Goal: Task Accomplishment & Management: Use online tool/utility

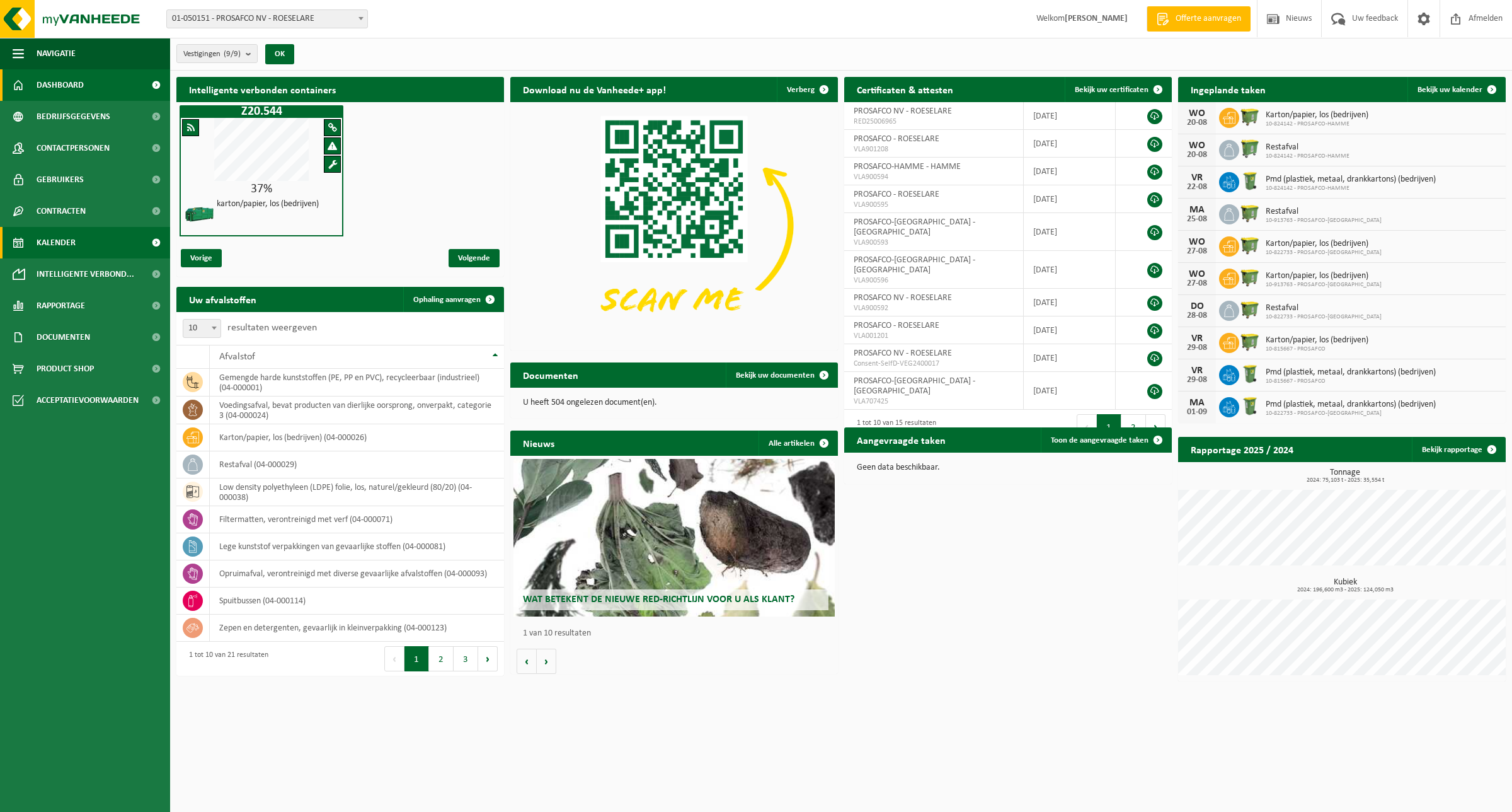
click at [71, 237] on span "Kalender" at bounding box center [56, 243] width 39 height 32
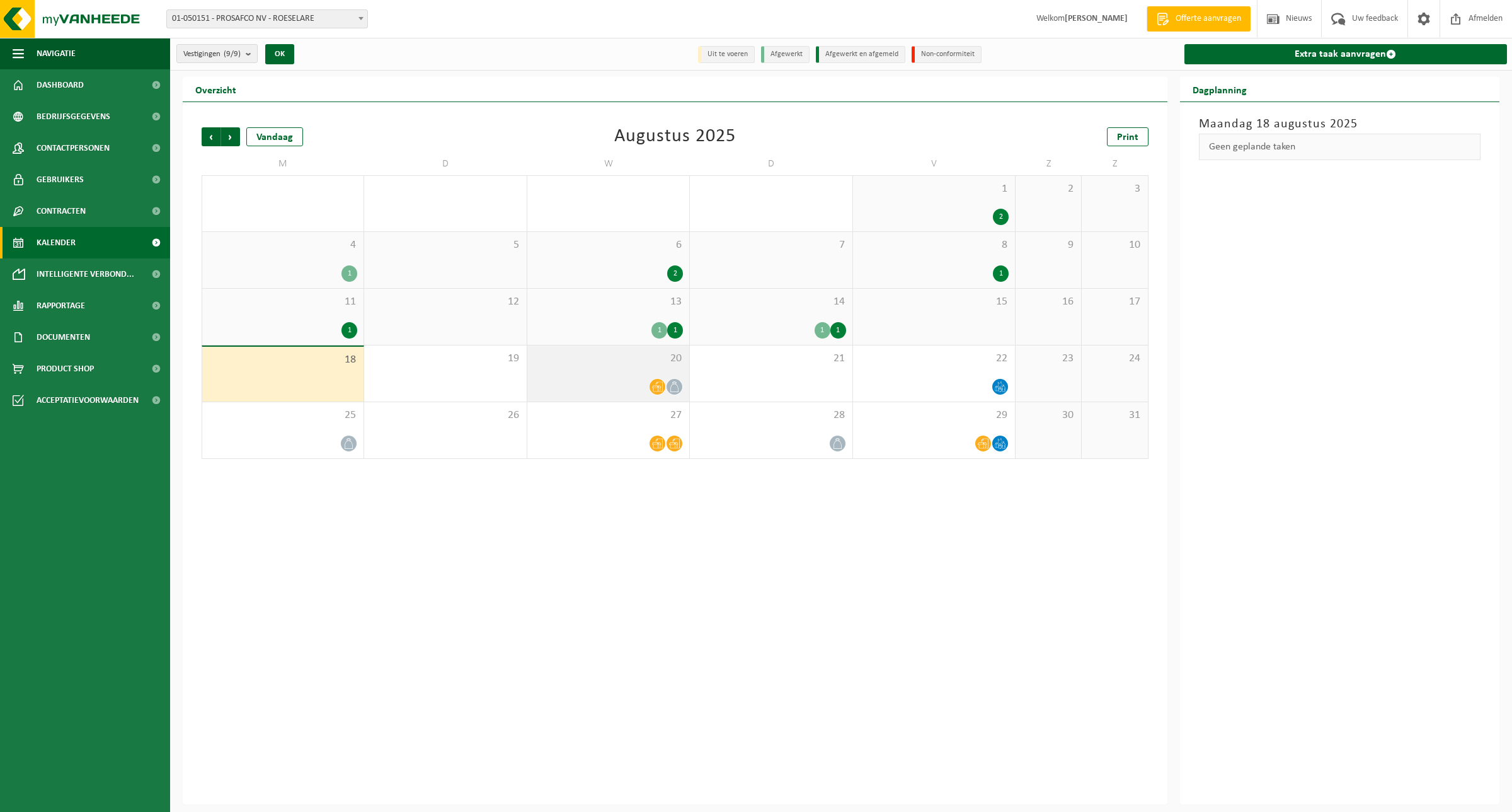
click at [631, 372] on div "20" at bounding box center [608, 374] width 162 height 56
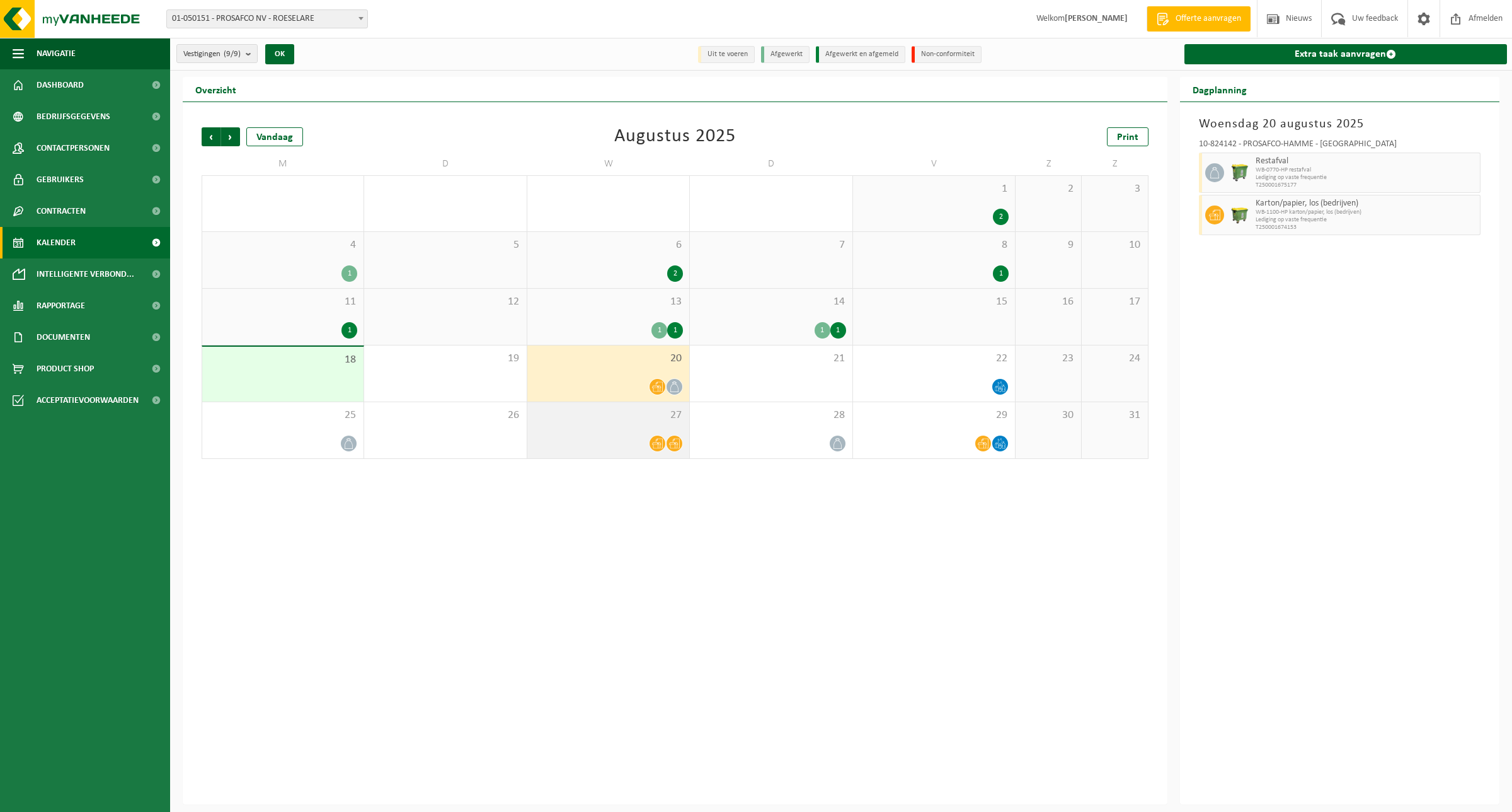
click at [635, 424] on div "27" at bounding box center [608, 430] width 162 height 56
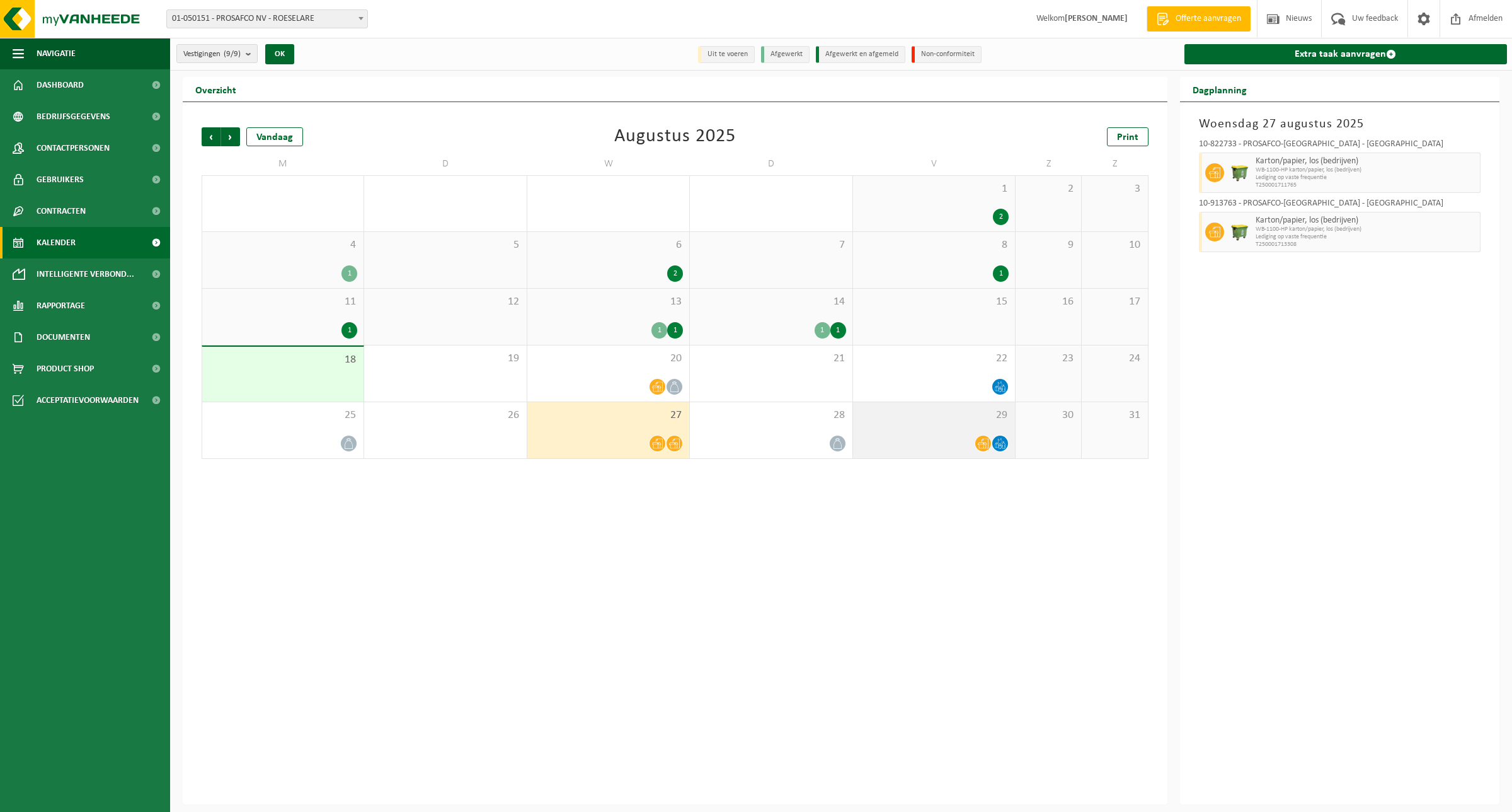
click at [946, 410] on span "29" at bounding box center [934, 415] width 149 height 14
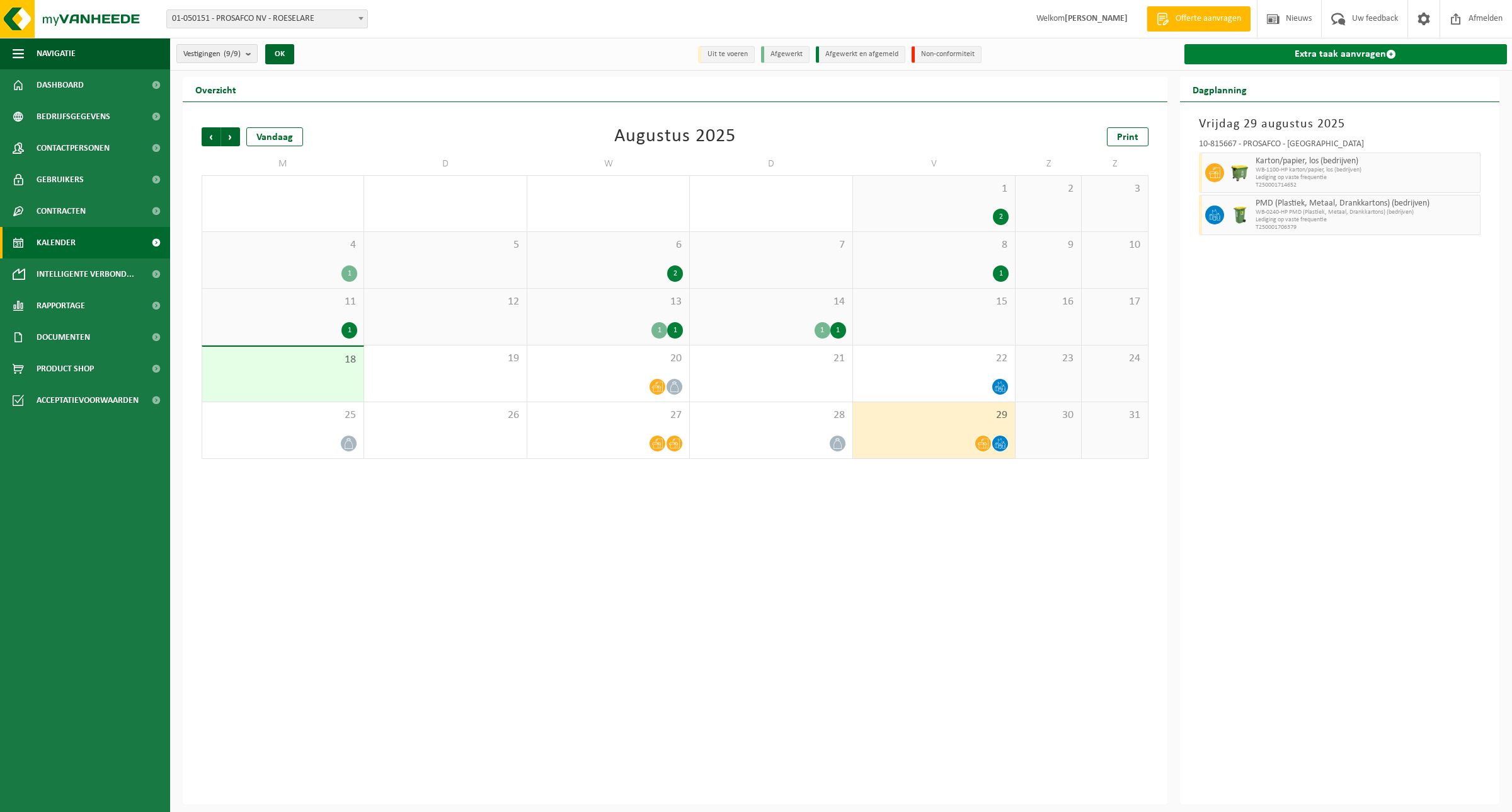
click at [1312, 52] on link "Extra taak aanvragen" at bounding box center [1346, 54] width 323 height 20
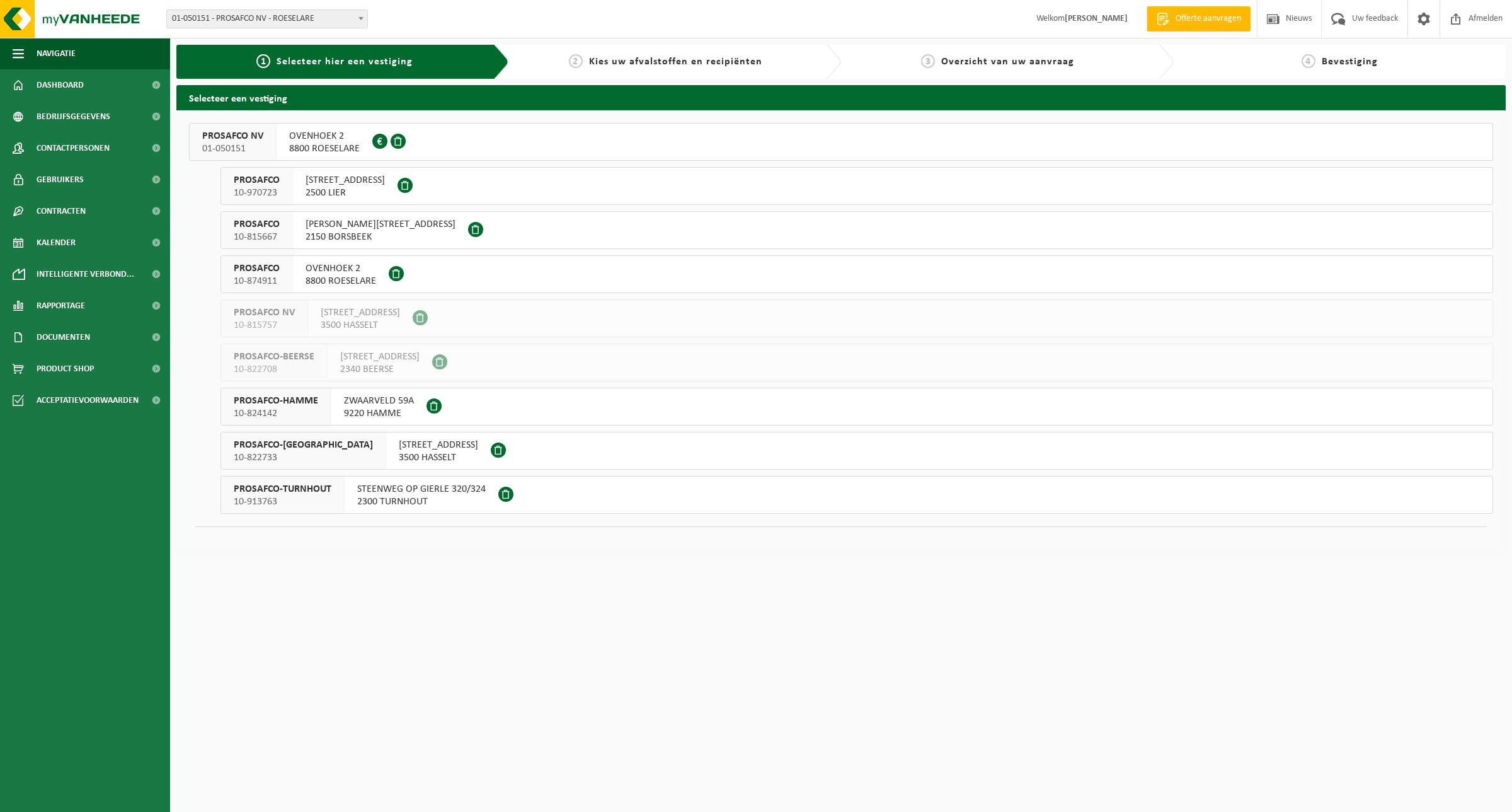
click at [343, 226] on span "FRANS BEIRENSLAAN 124" at bounding box center [380, 224] width 150 height 13
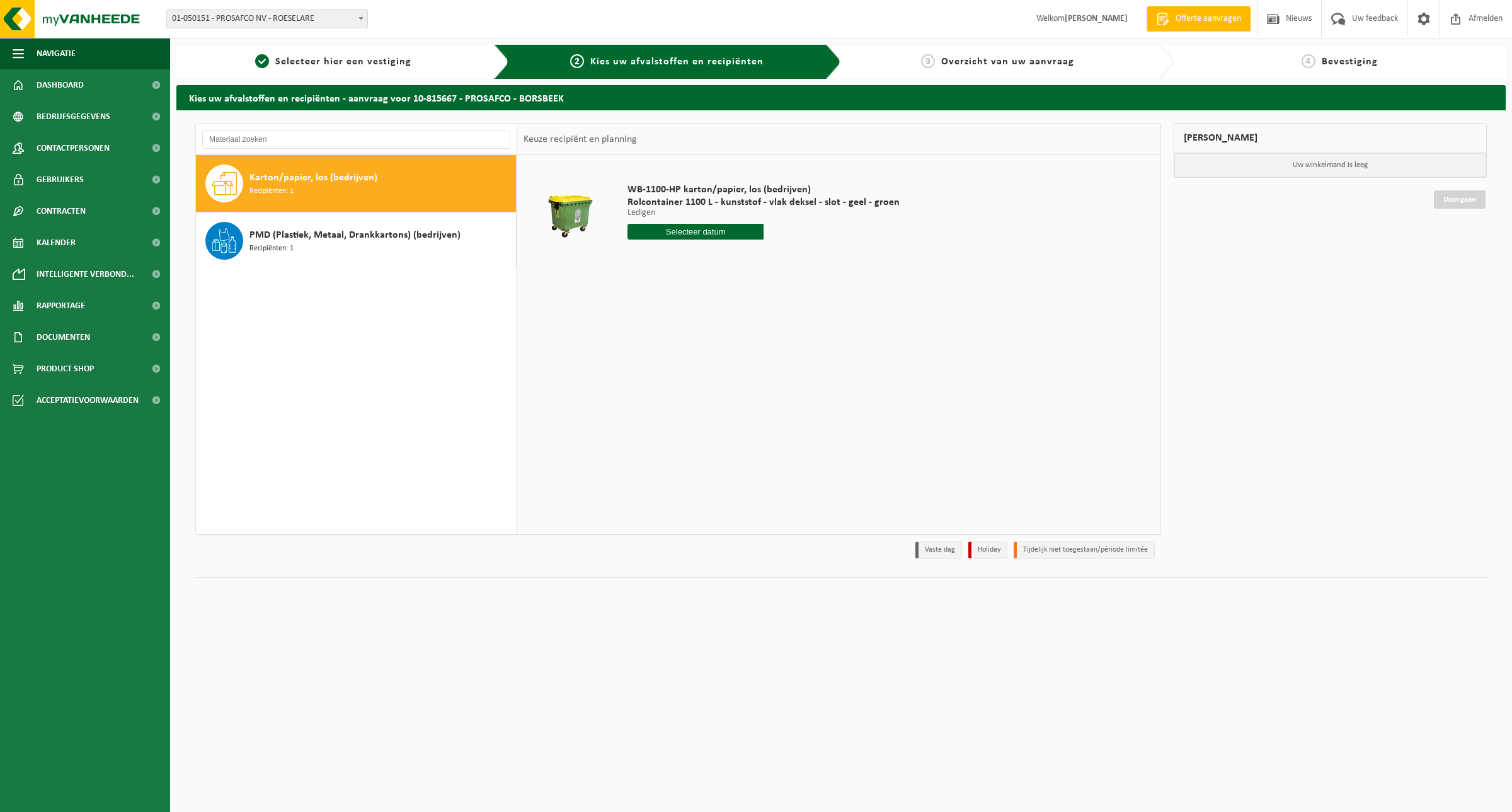
click at [704, 234] on input "text" at bounding box center [695, 231] width 136 height 16
click at [724, 360] on div "22" at bounding box center [727, 364] width 22 height 20
type input "Van 2025-08-22"
click at [666, 276] on button "In winkelmand" at bounding box center [663, 279] width 69 height 20
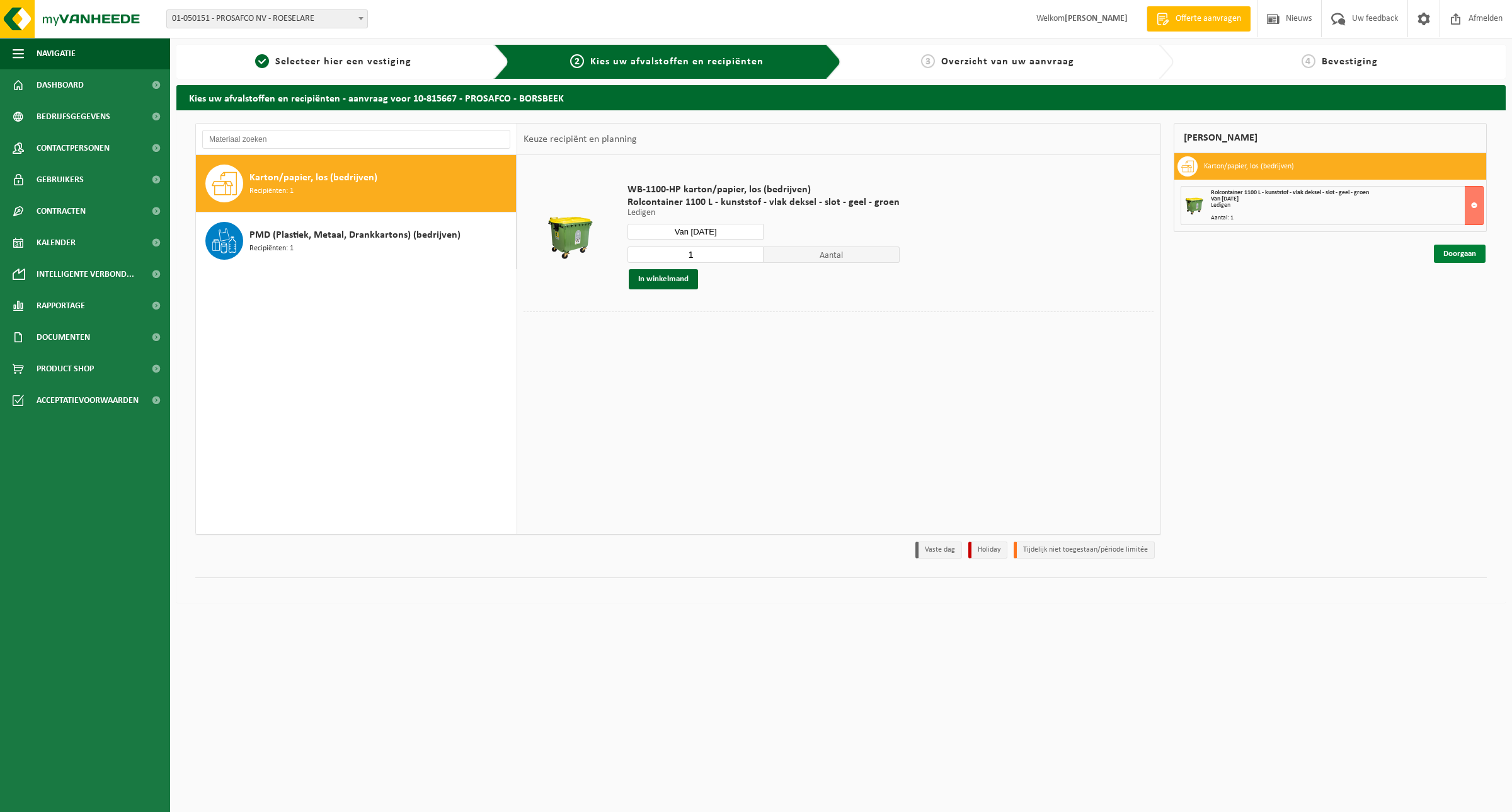
click at [1465, 255] on link "Doorgaan" at bounding box center [1460, 254] width 52 height 18
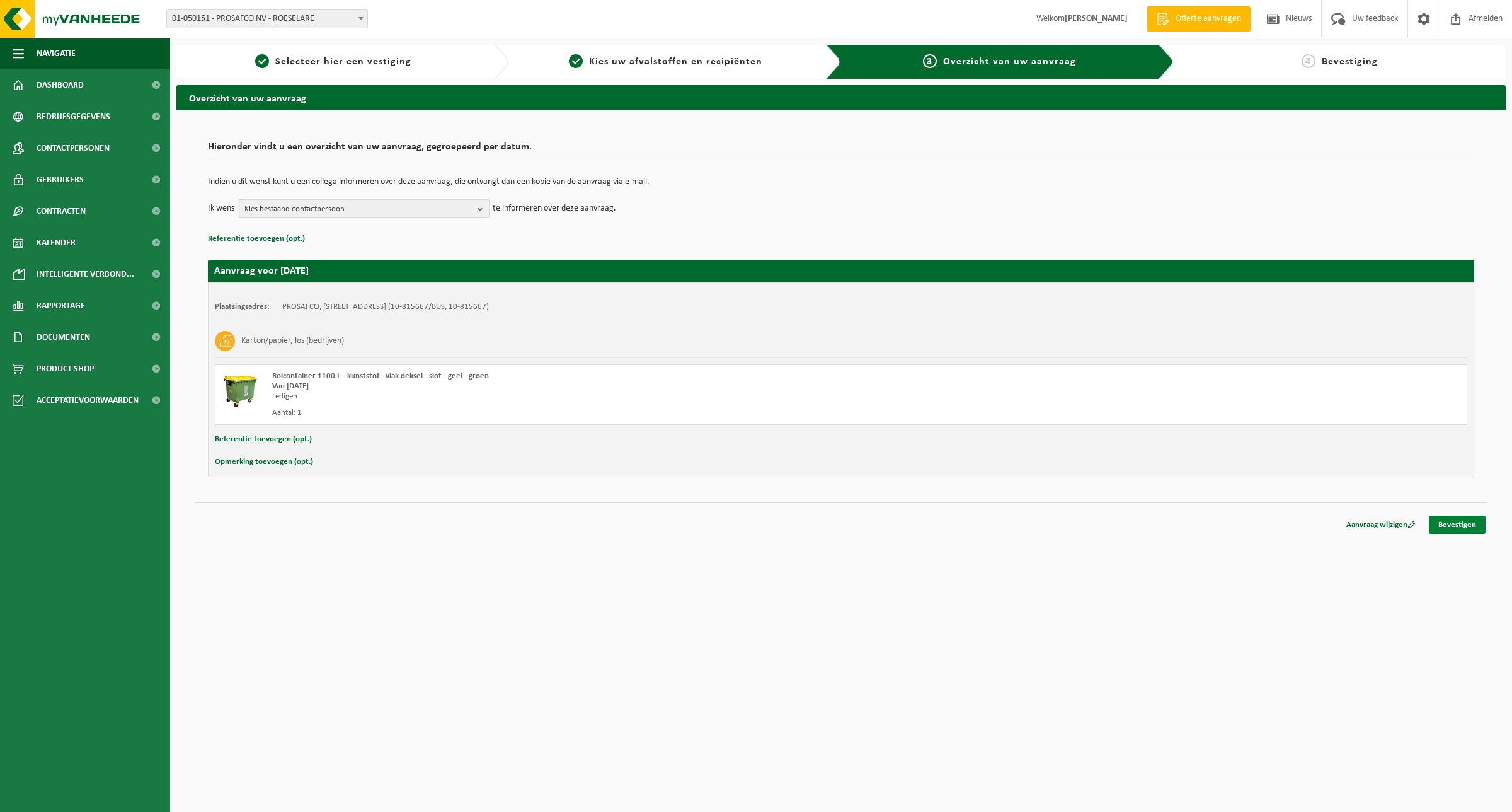
click at [1459, 524] on link "Bevestigen" at bounding box center [1457, 525] width 56 height 18
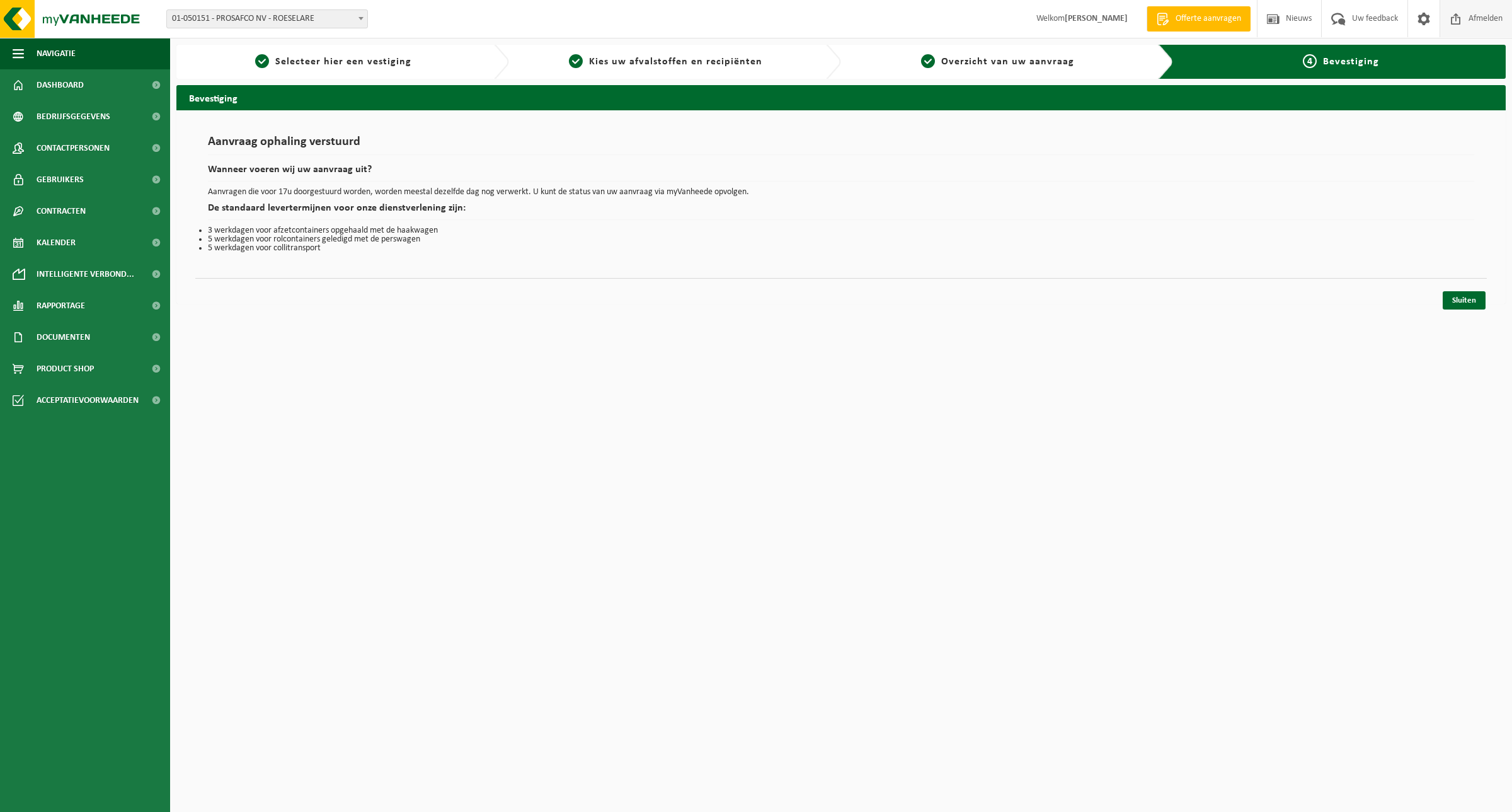
click at [1477, 21] on span "Afmelden" at bounding box center [1486, 18] width 41 height 37
